Goal: Information Seeking & Learning: Understand process/instructions

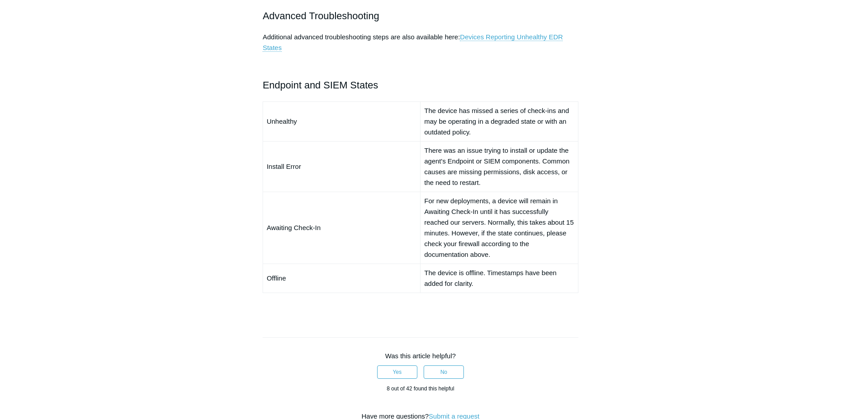
scroll to position [760, 0]
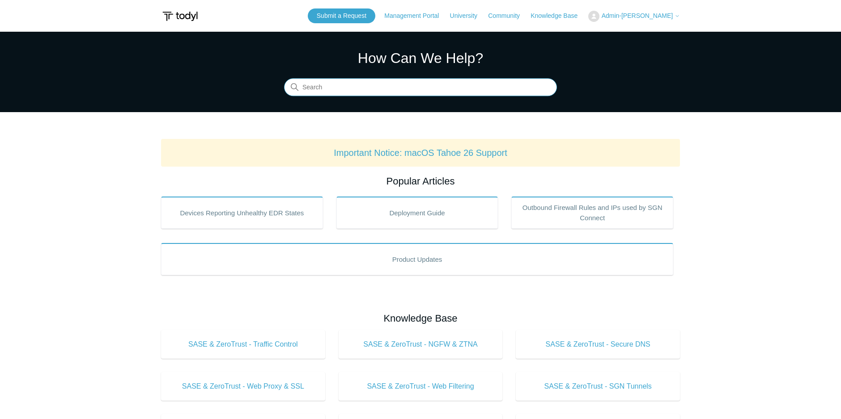
click at [357, 84] on input "Search" at bounding box center [420, 88] width 273 height 18
type input "rds"
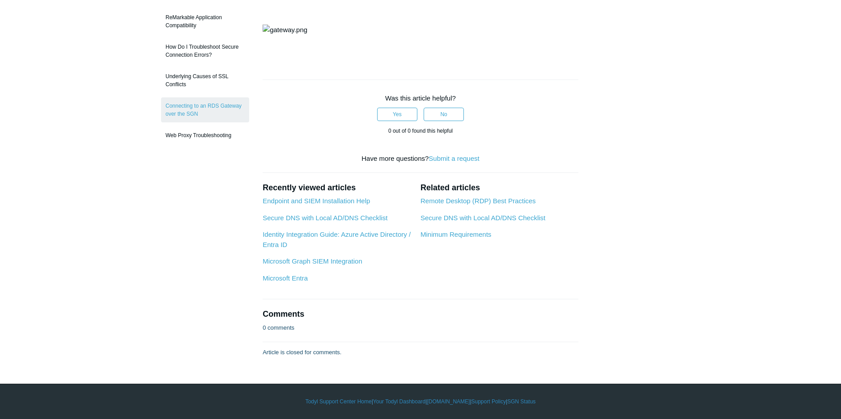
scroll to position [313, 0]
click at [478, 205] on link "Remote Desktop (RDP) Best Practices" at bounding box center [477, 201] width 115 height 8
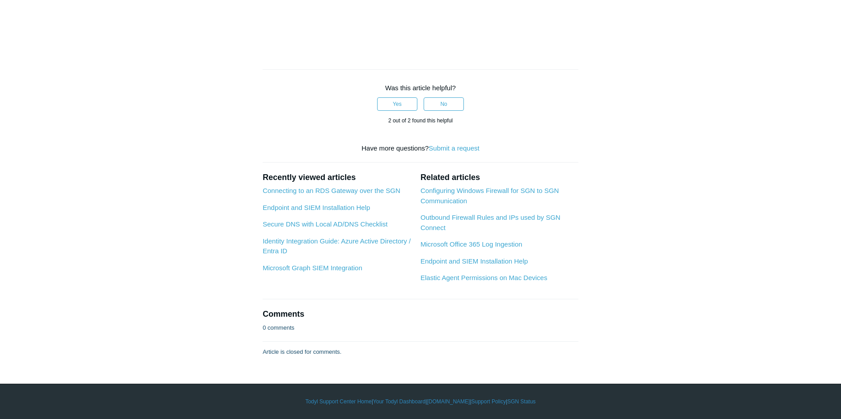
scroll to position [1476, 0]
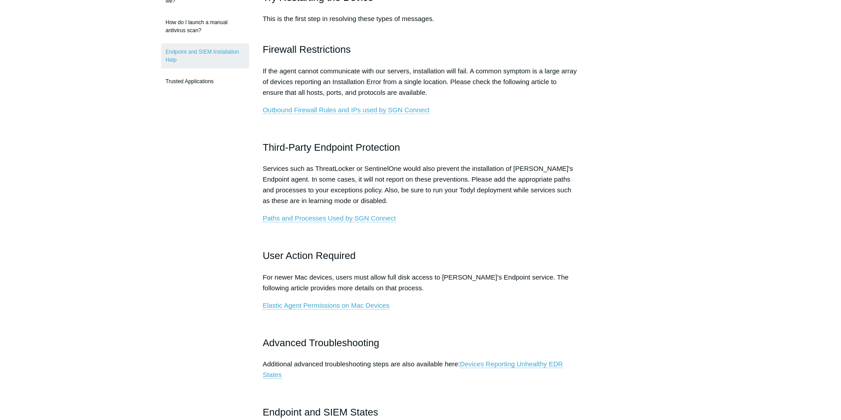
scroll to position [358, 0]
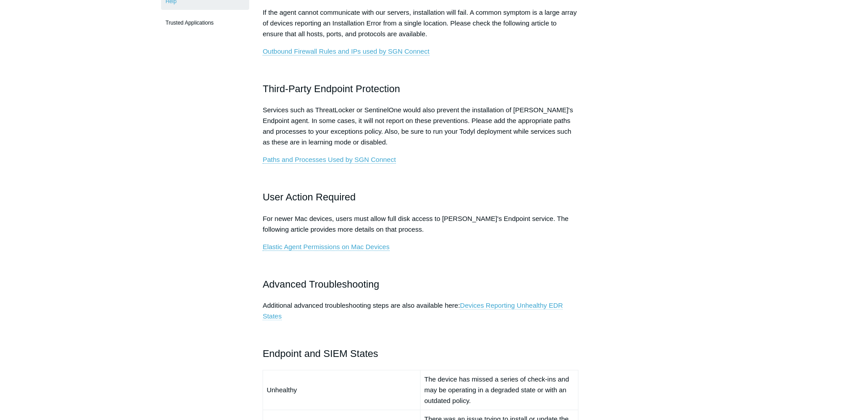
click at [511, 303] on link "Devices Reporting Unhealthy EDR States" at bounding box center [413, 310] width 300 height 19
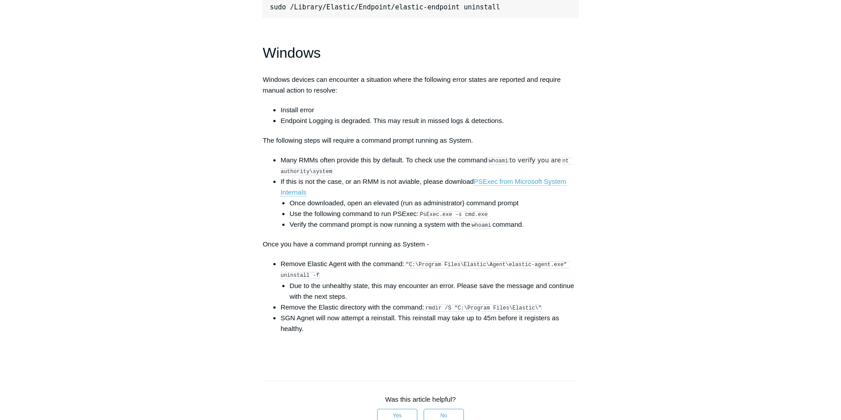
scroll to position [1252, 0]
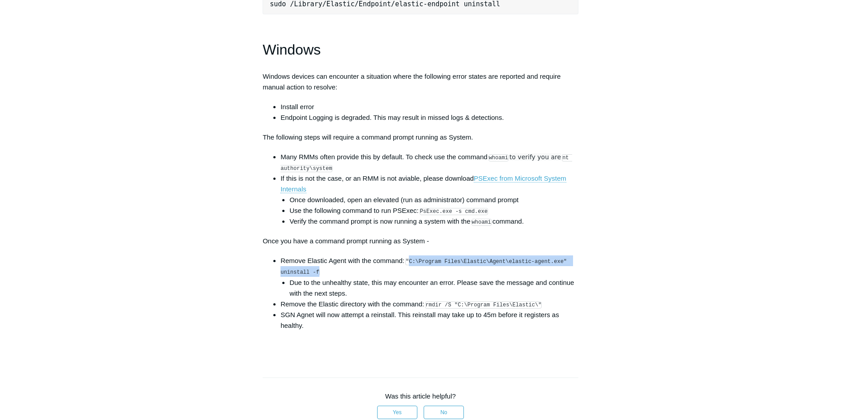
drag, startPoint x: 410, startPoint y: 268, endPoint x: 315, endPoint y: 281, distance: 95.7
click at [315, 276] on code ""C:\Program Files\Elastic\Agent\elastic-agent.exe" uninstall -f" at bounding box center [424, 267] width 289 height 18
copy code "C:\Program Files\Elastic\Agent\elastic-agent.exe" uninstall -f"
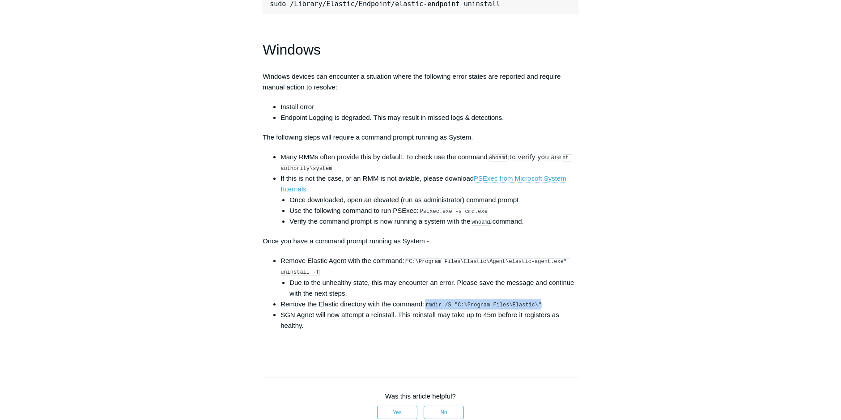
drag, startPoint x: 533, startPoint y: 310, endPoint x: 427, endPoint y: 313, distance: 105.6
click at [427, 309] on code "rmdir /S "C:\Program Files\Elastic\"" at bounding box center [483, 304] width 117 height 7
copy code "rmdir /S "C:\Program Files\Elastic\""
